Goal: Find specific page/section: Find specific page/section

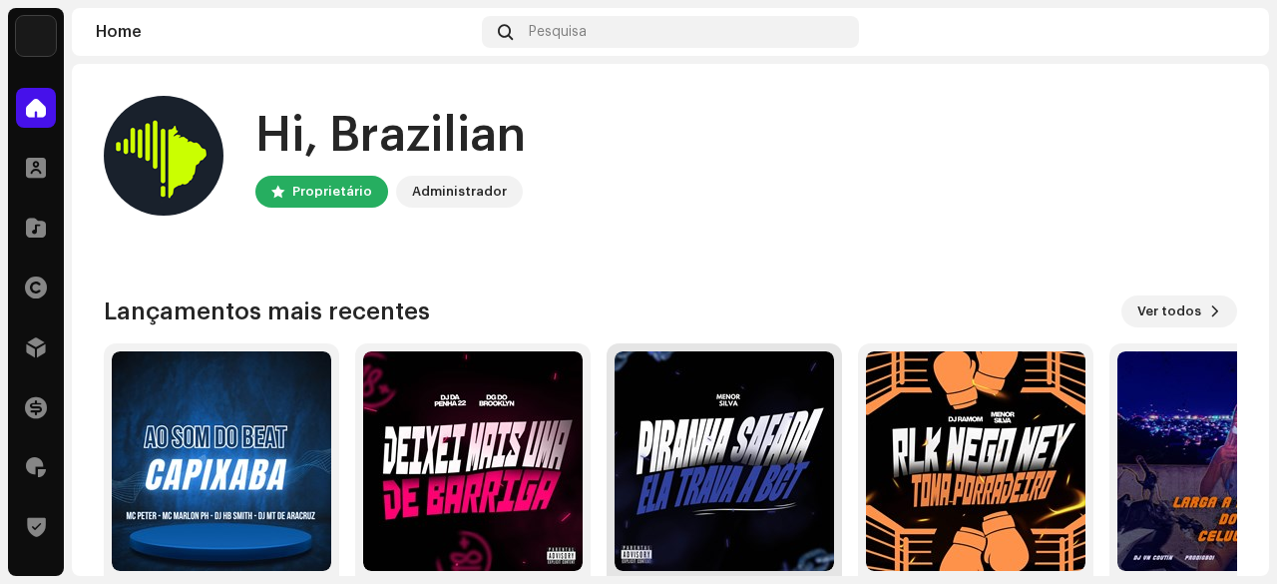
scroll to position [150, 0]
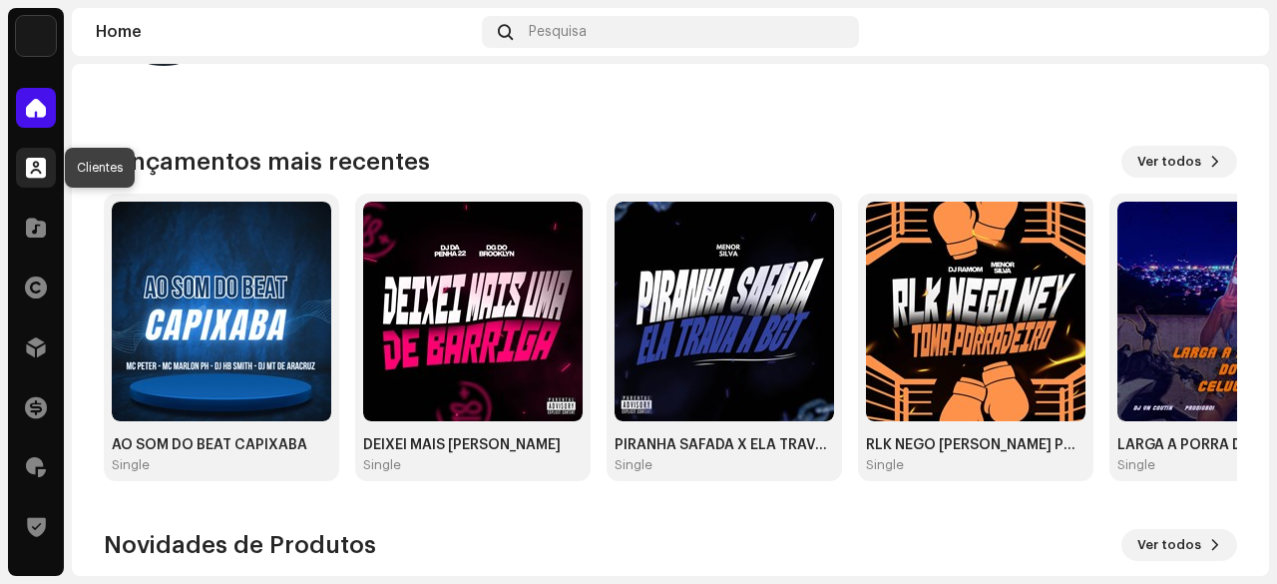
click at [38, 175] on span at bounding box center [36, 168] width 20 height 16
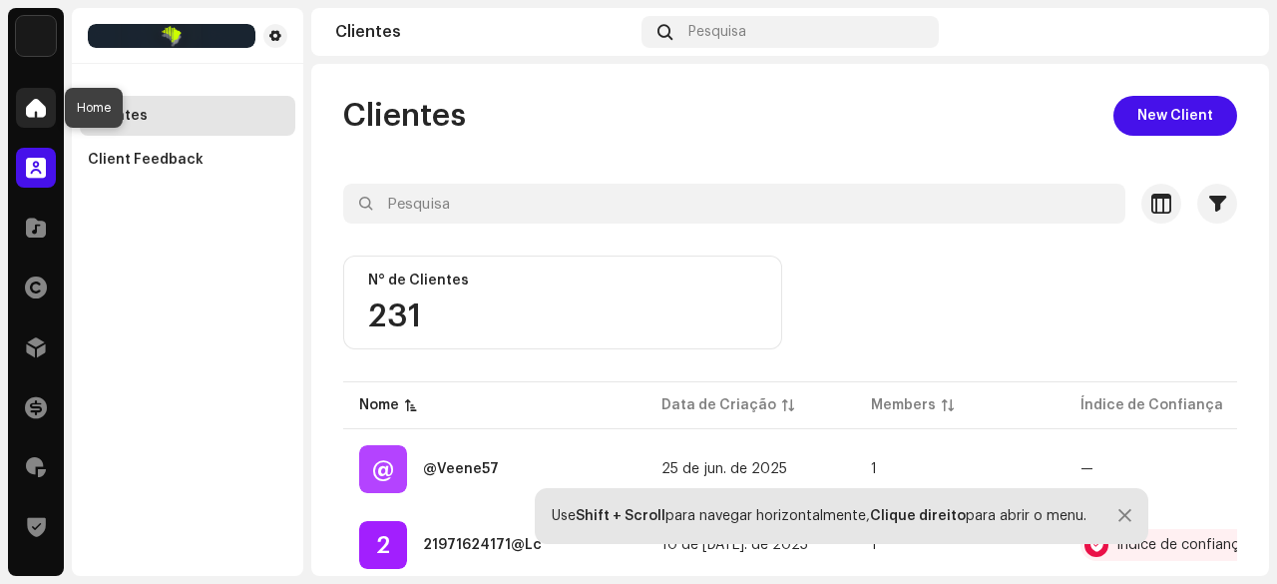
click at [26, 114] on span at bounding box center [36, 108] width 20 height 16
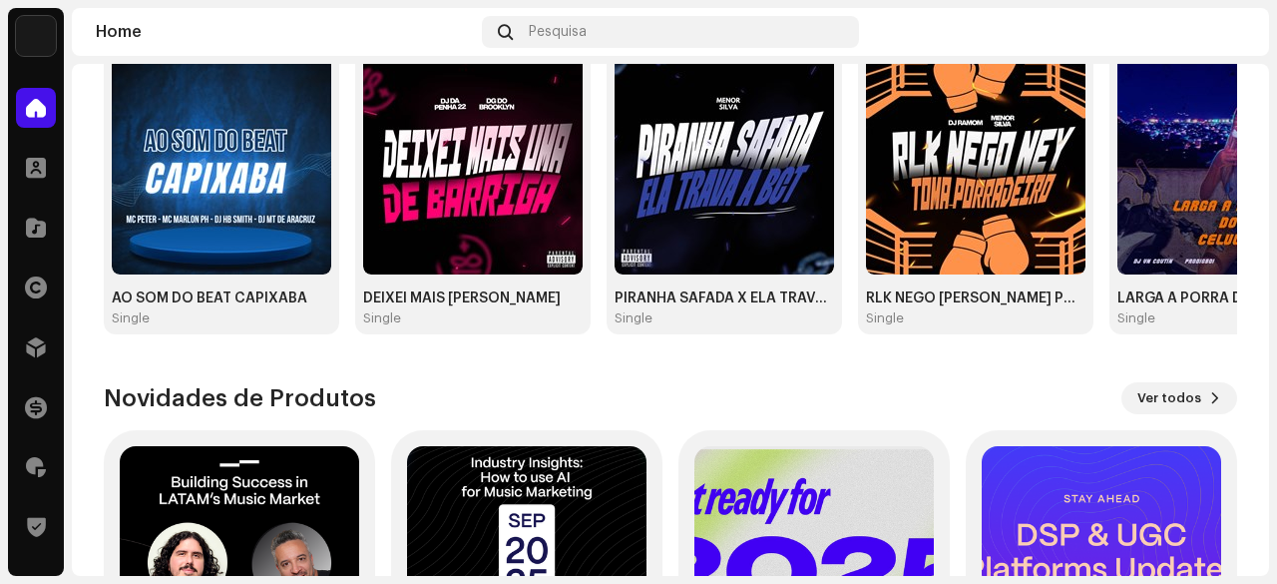
scroll to position [299, 0]
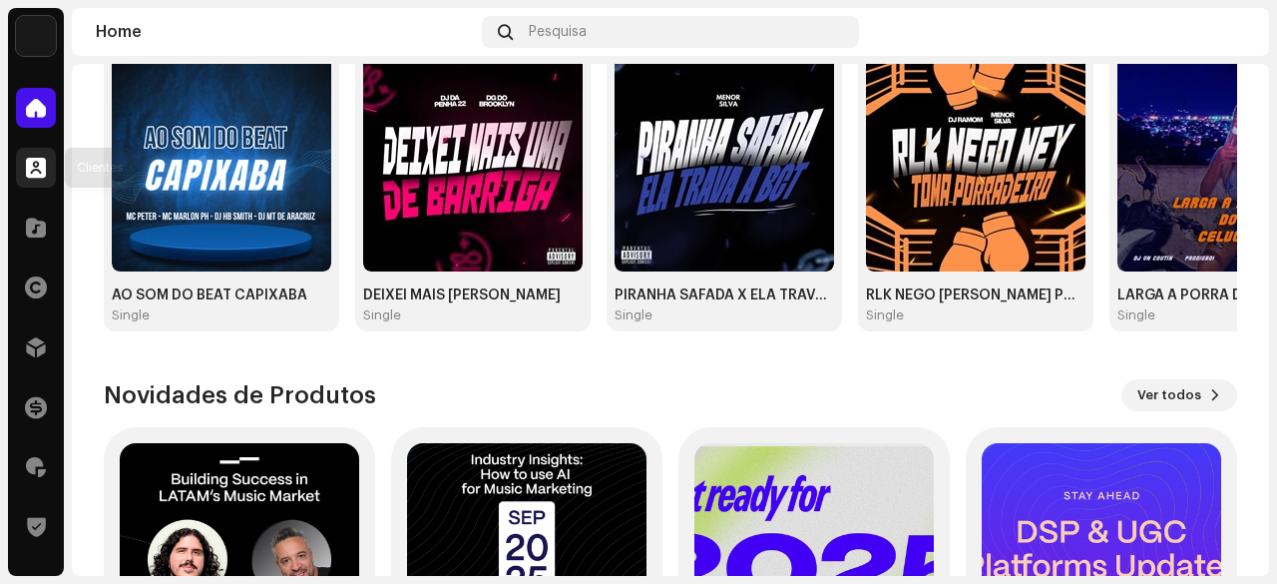
click at [36, 153] on div at bounding box center [36, 168] width 40 height 40
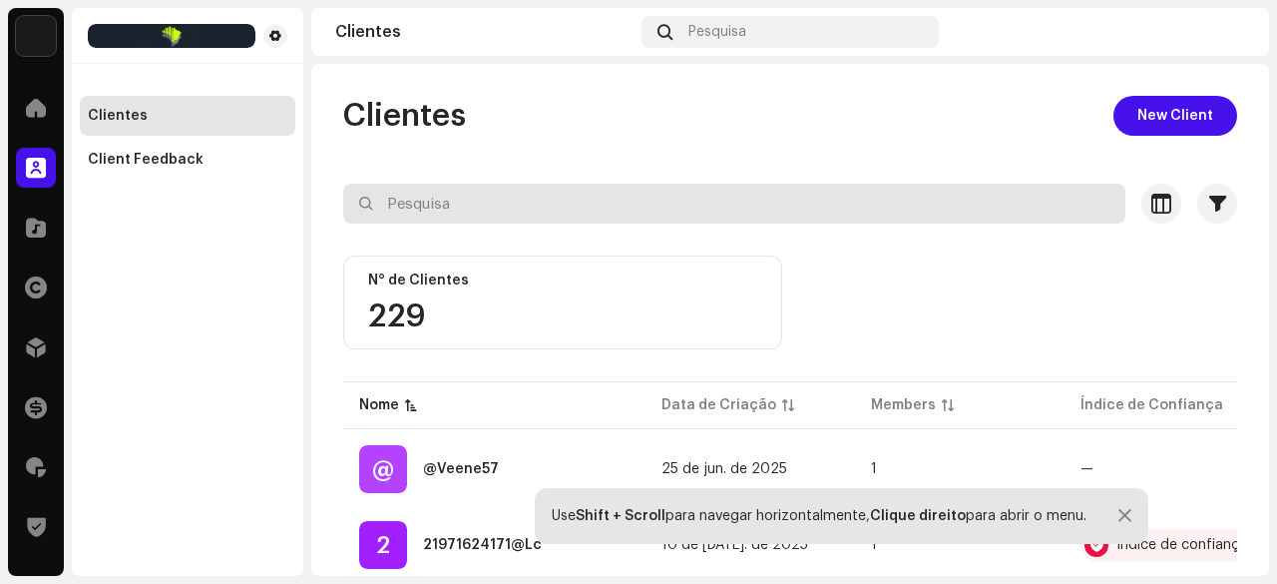
click at [441, 197] on input "text" at bounding box center [734, 204] width 782 height 40
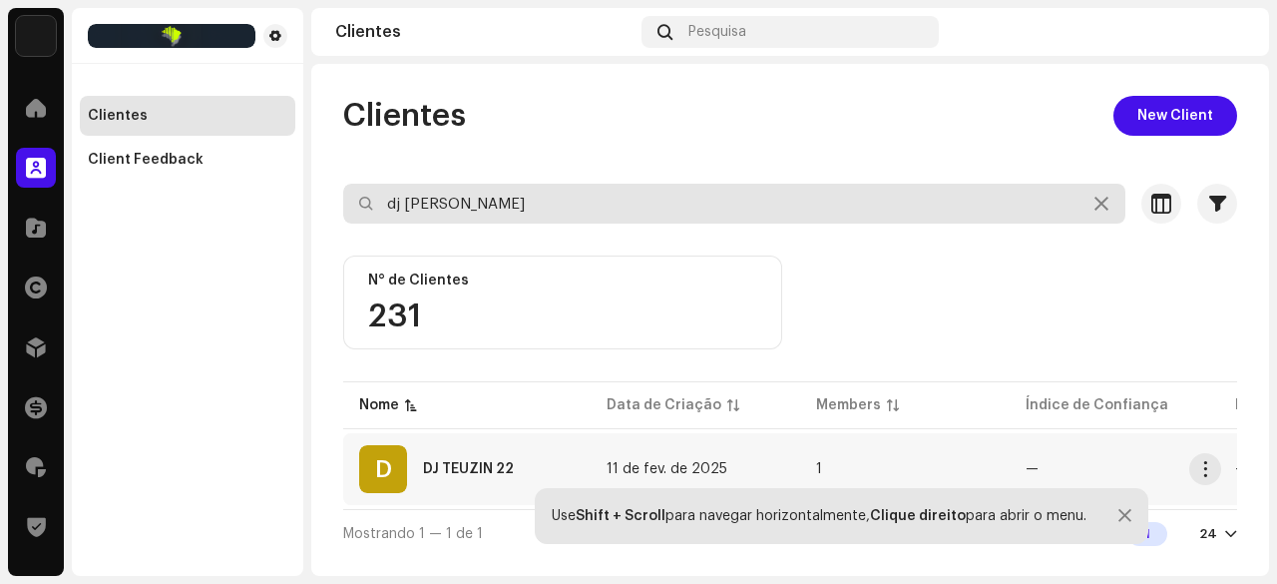
type input "dj [PERSON_NAME]"
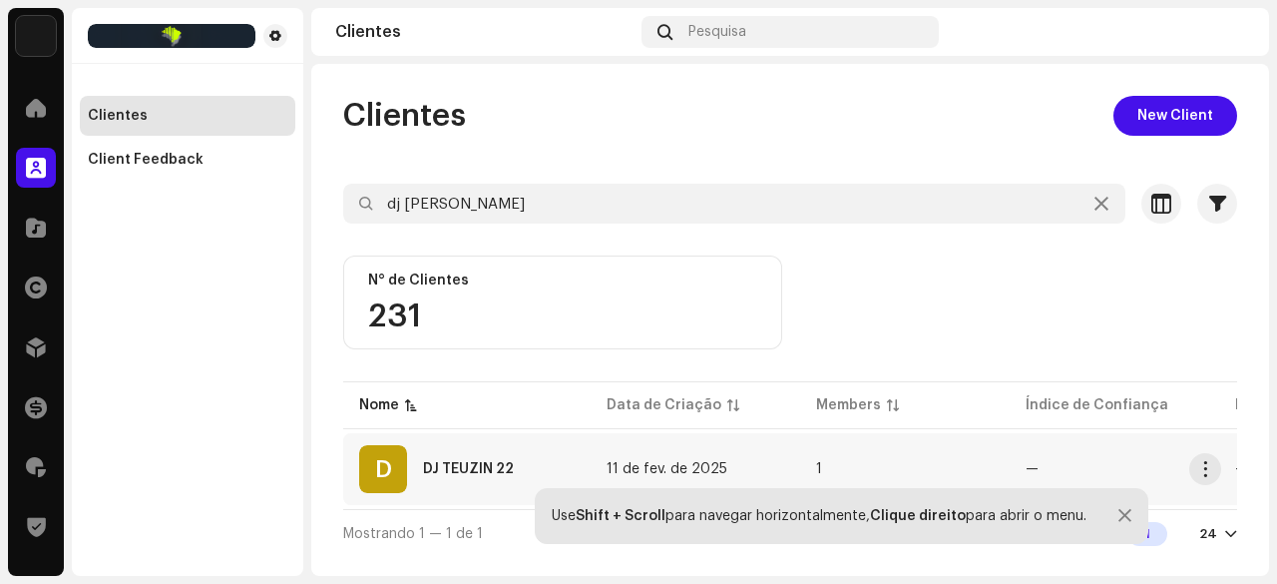
click at [470, 462] on div "DJ TEUZIN 22" at bounding box center [468, 469] width 91 height 14
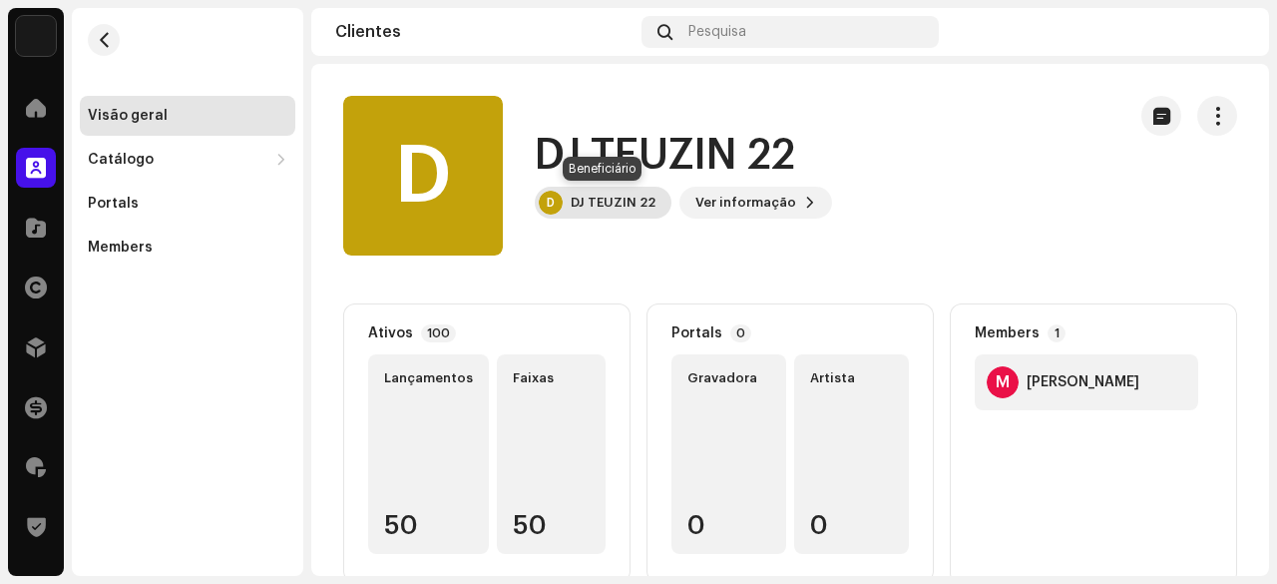
click at [595, 210] on div "D DJ [PERSON_NAME] 22" at bounding box center [603, 203] width 137 height 32
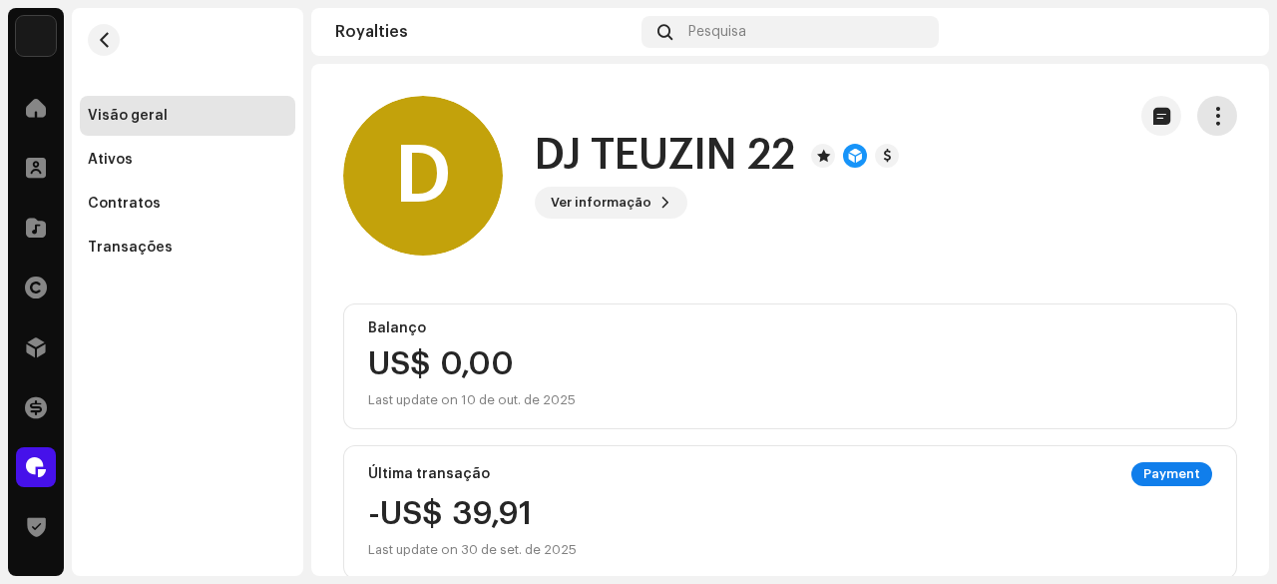
click at [1208, 120] on span "button" at bounding box center [1217, 116] width 19 height 16
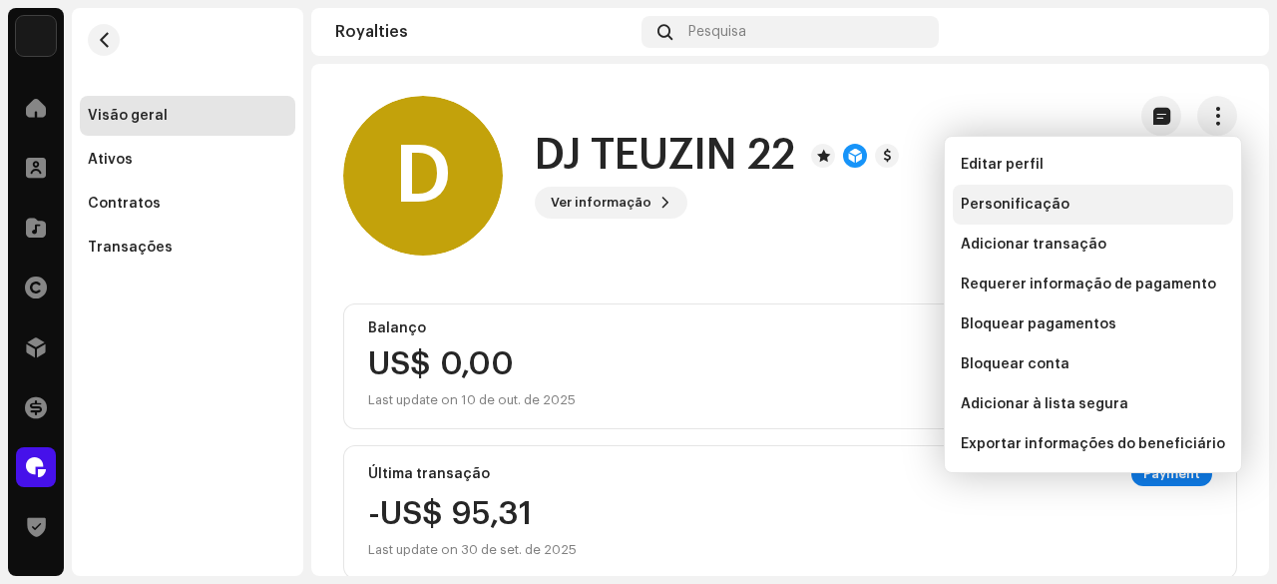
click at [1013, 199] on span "Personificação" at bounding box center [1015, 205] width 109 height 16
